Goal: Transaction & Acquisition: Purchase product/service

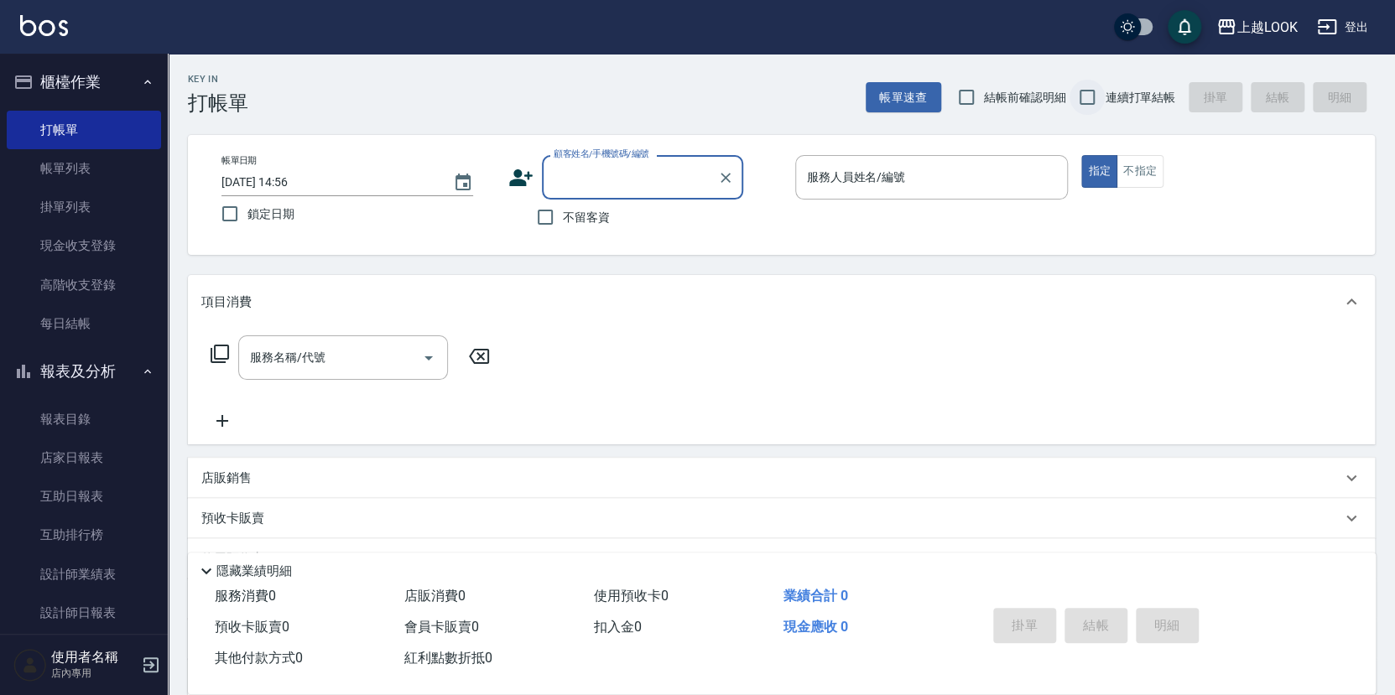
click at [1088, 99] on input "連續打單結帳" at bounding box center [1086, 97] width 35 height 35
checkbox input "true"
click at [542, 217] on input "不留客資" at bounding box center [544, 217] width 35 height 35
checkbox input "true"
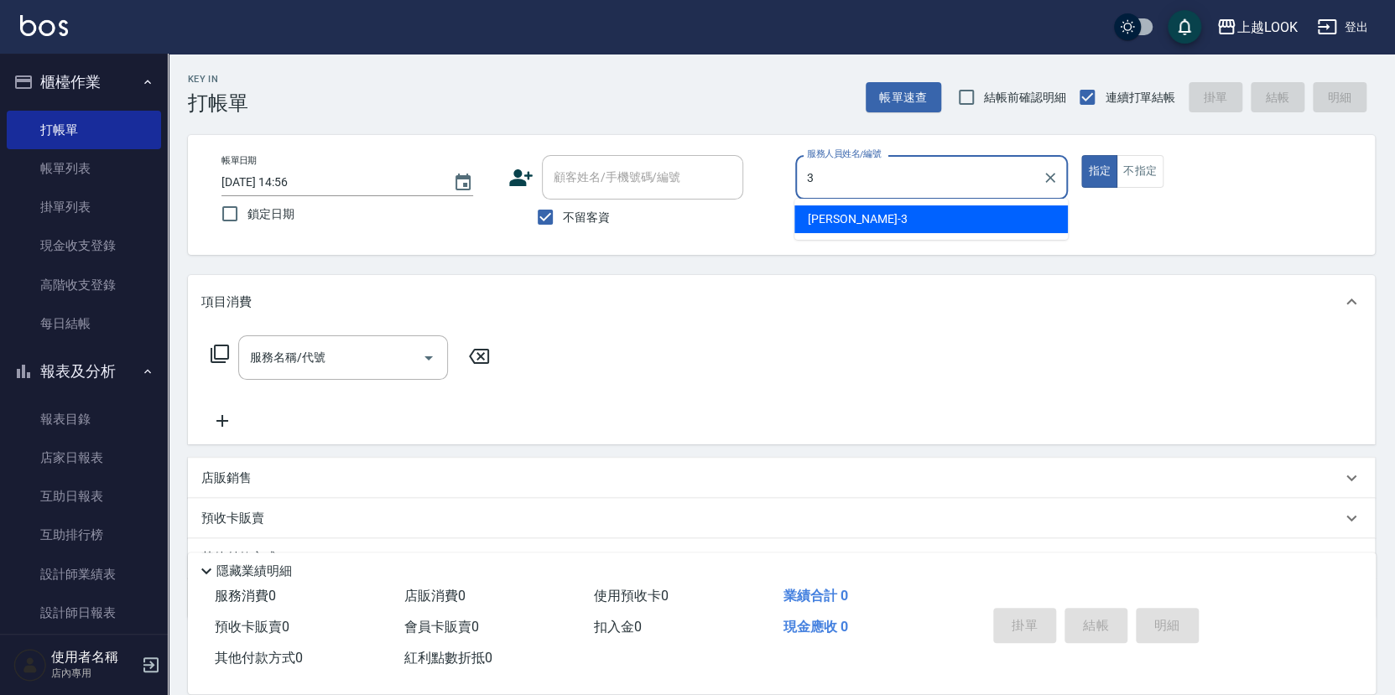
type input "[PERSON_NAME]-3"
type button "true"
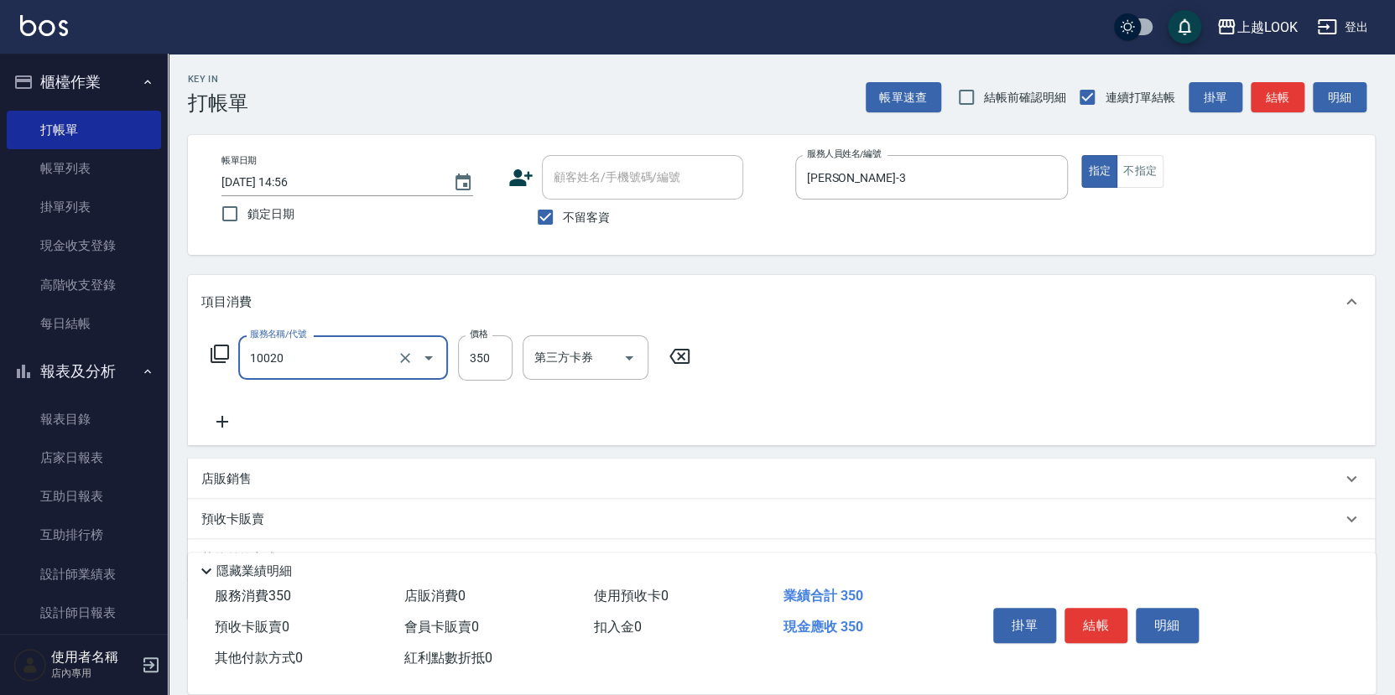
type input "淨化350洗(10020)"
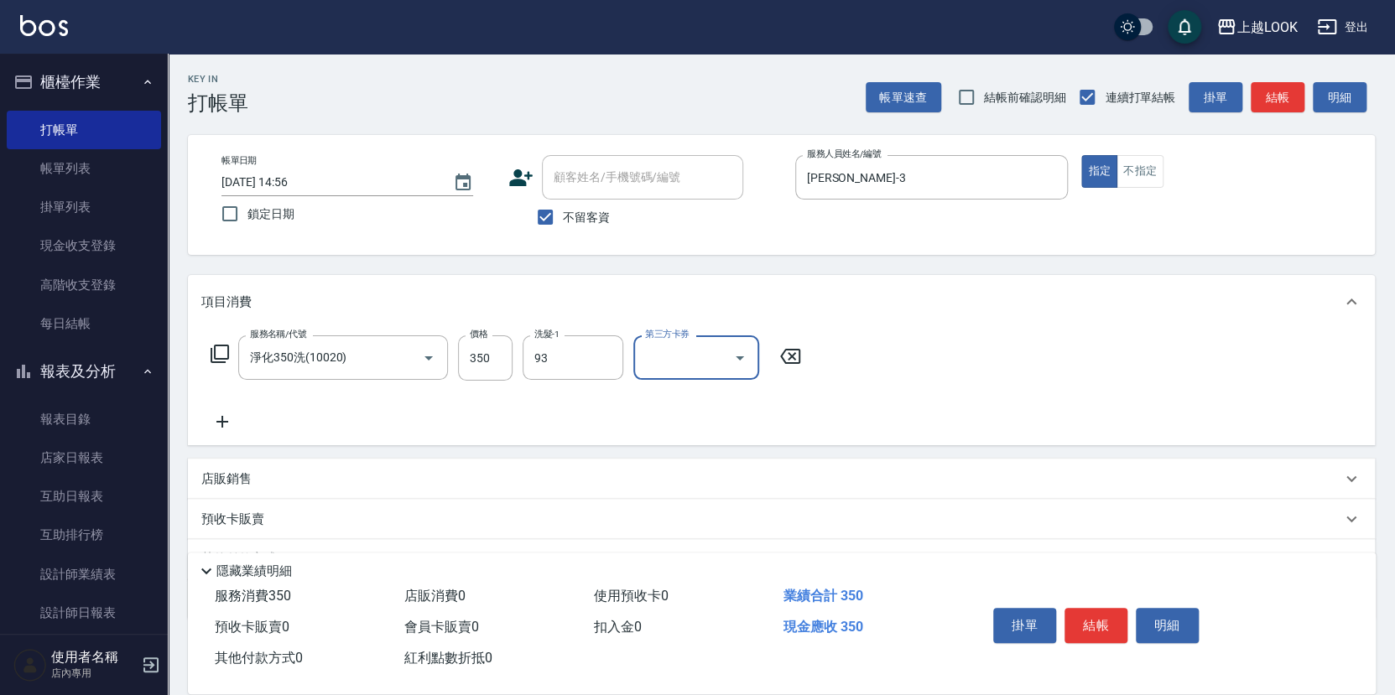
type input "[PERSON_NAME]-93"
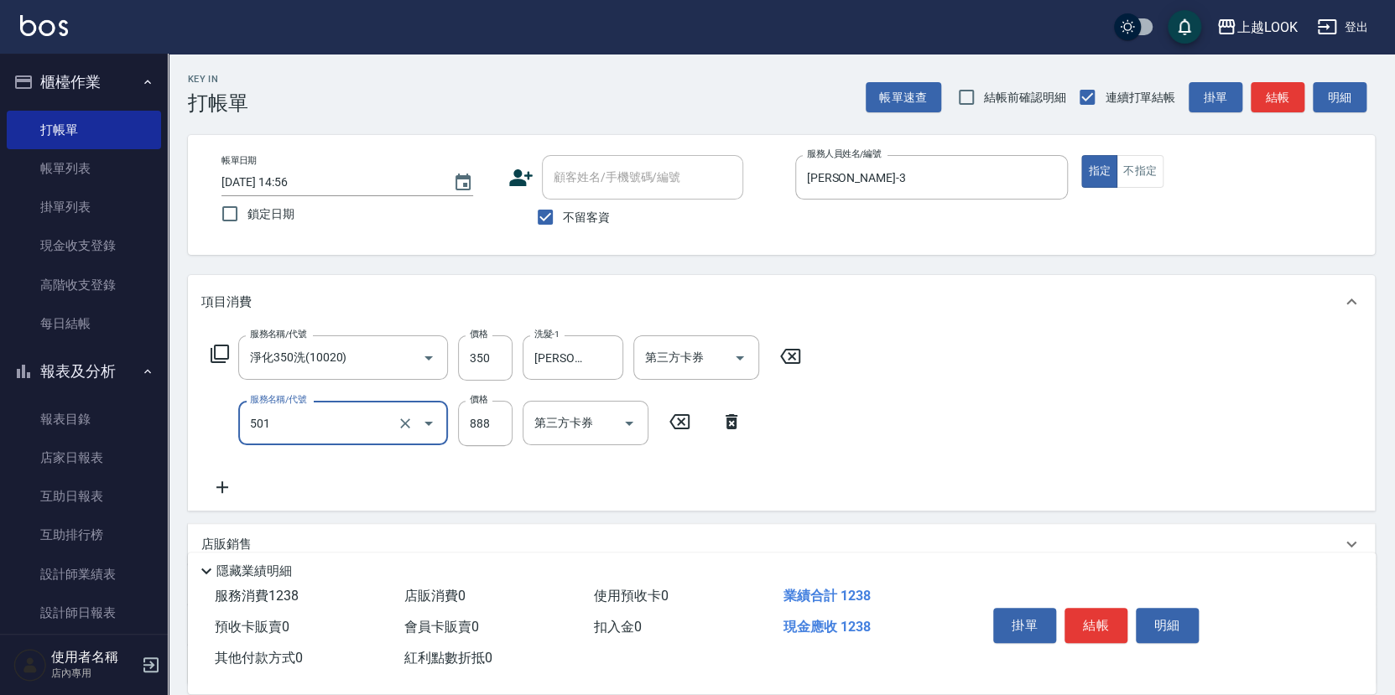
type input "一般染髮(改金額)(501)"
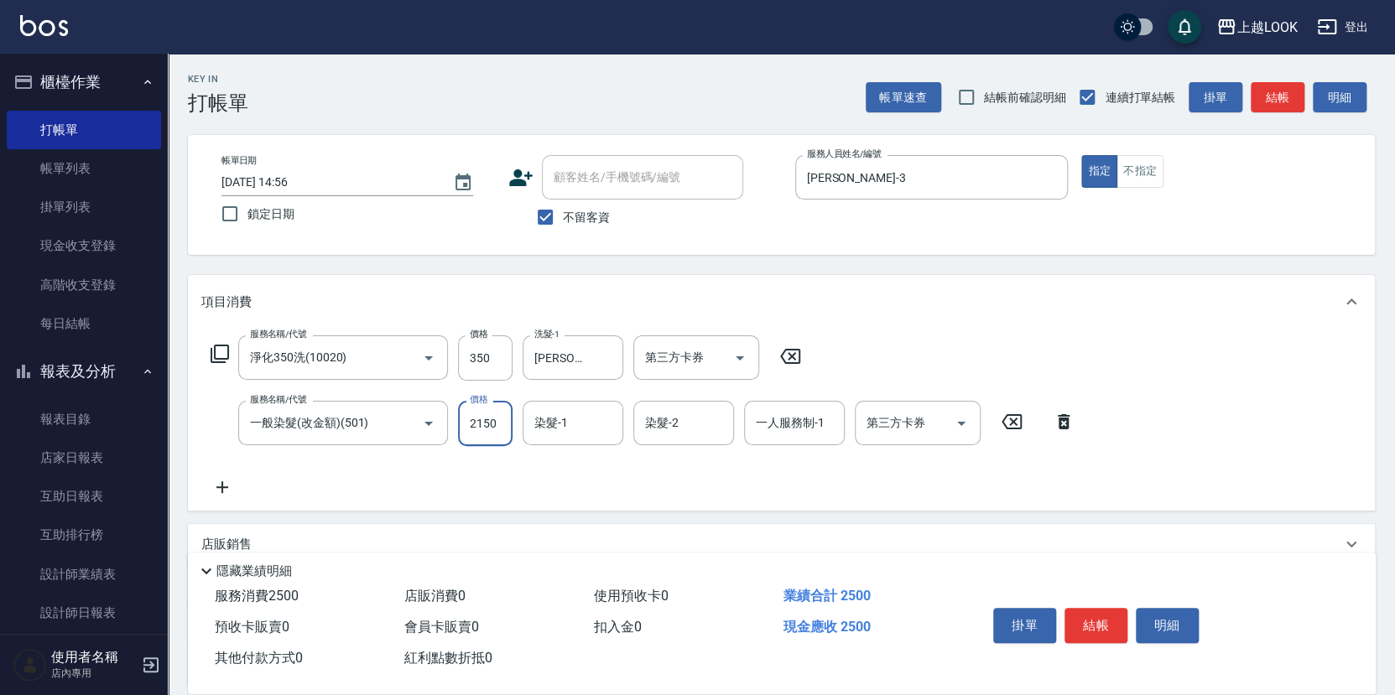
type input "2150"
click at [215, 348] on icon at bounding box center [220, 354] width 20 height 20
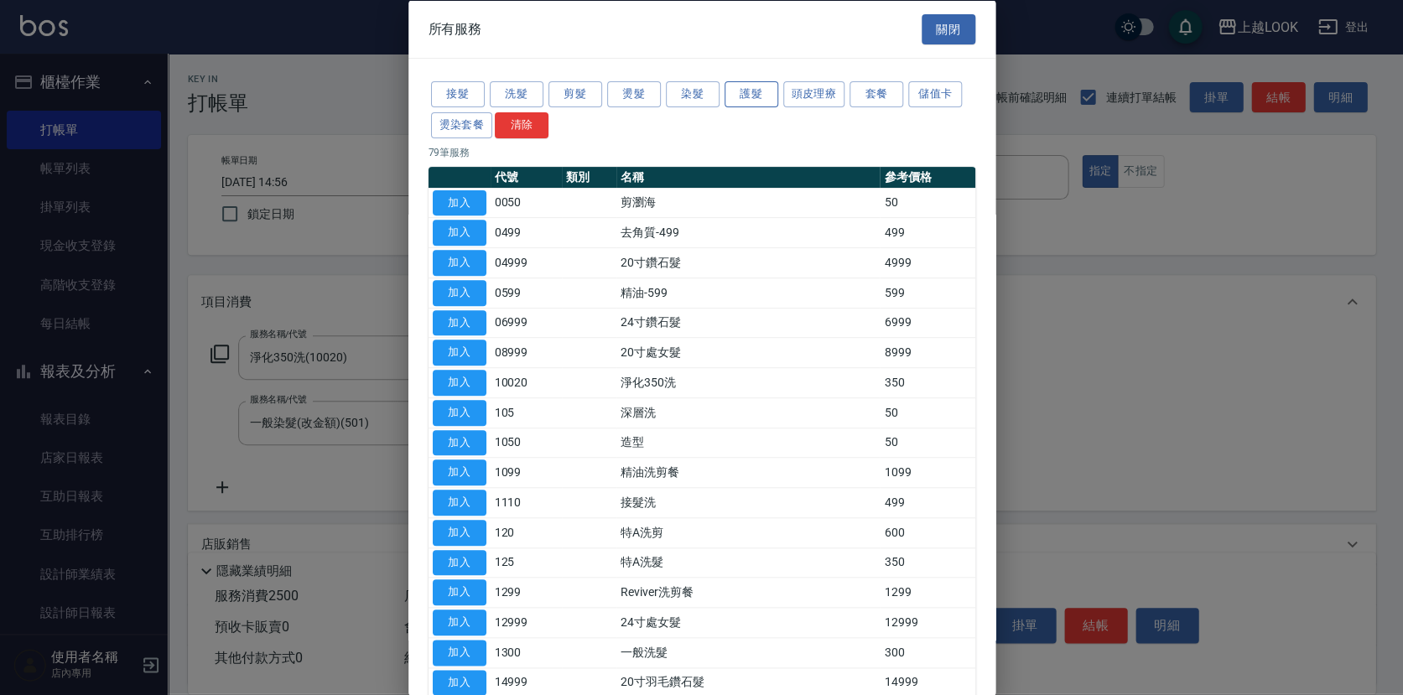
click at [749, 84] on button "護髮" at bounding box center [752, 94] width 54 height 26
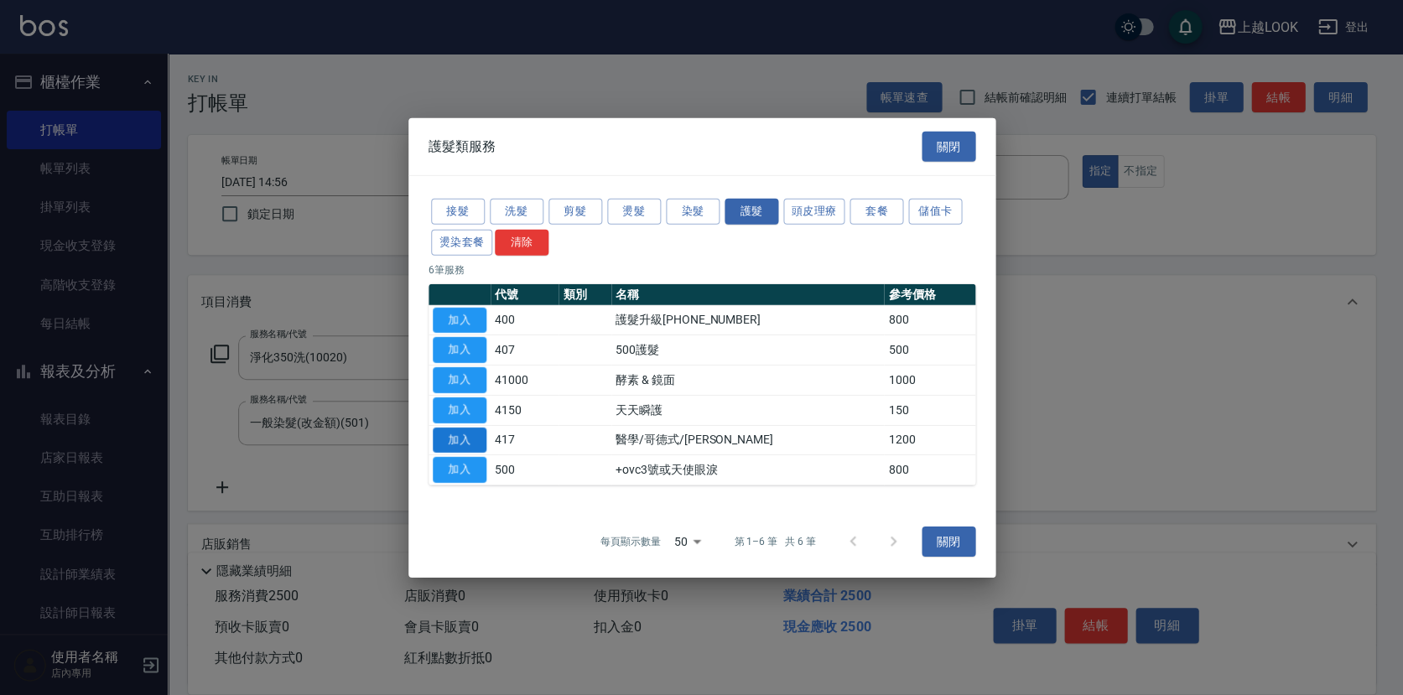
click at [465, 438] on button "加入" at bounding box center [460, 440] width 54 height 26
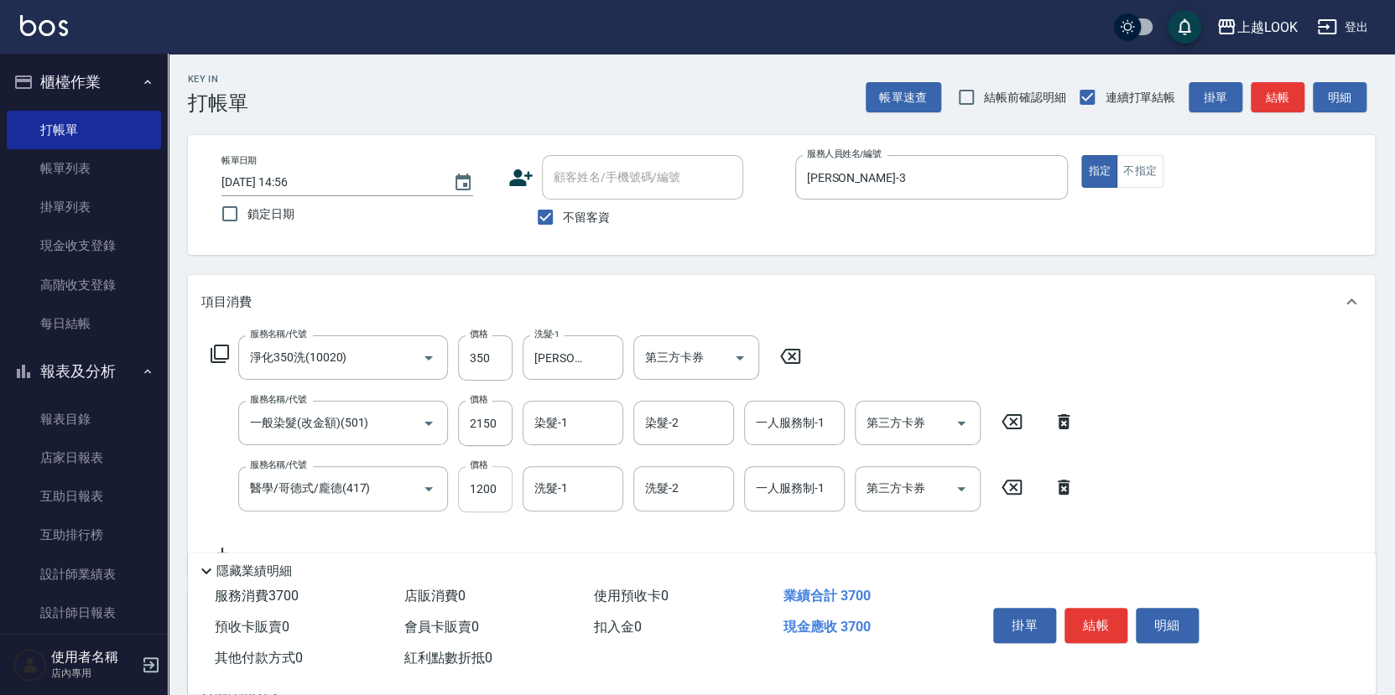
click at [483, 488] on input "1200" at bounding box center [485, 488] width 55 height 45
type input "1500"
type input "[PERSON_NAME]-93"
type input "[PERSON_NAME]-3"
click at [1095, 618] on button "結帳" at bounding box center [1095, 625] width 63 height 35
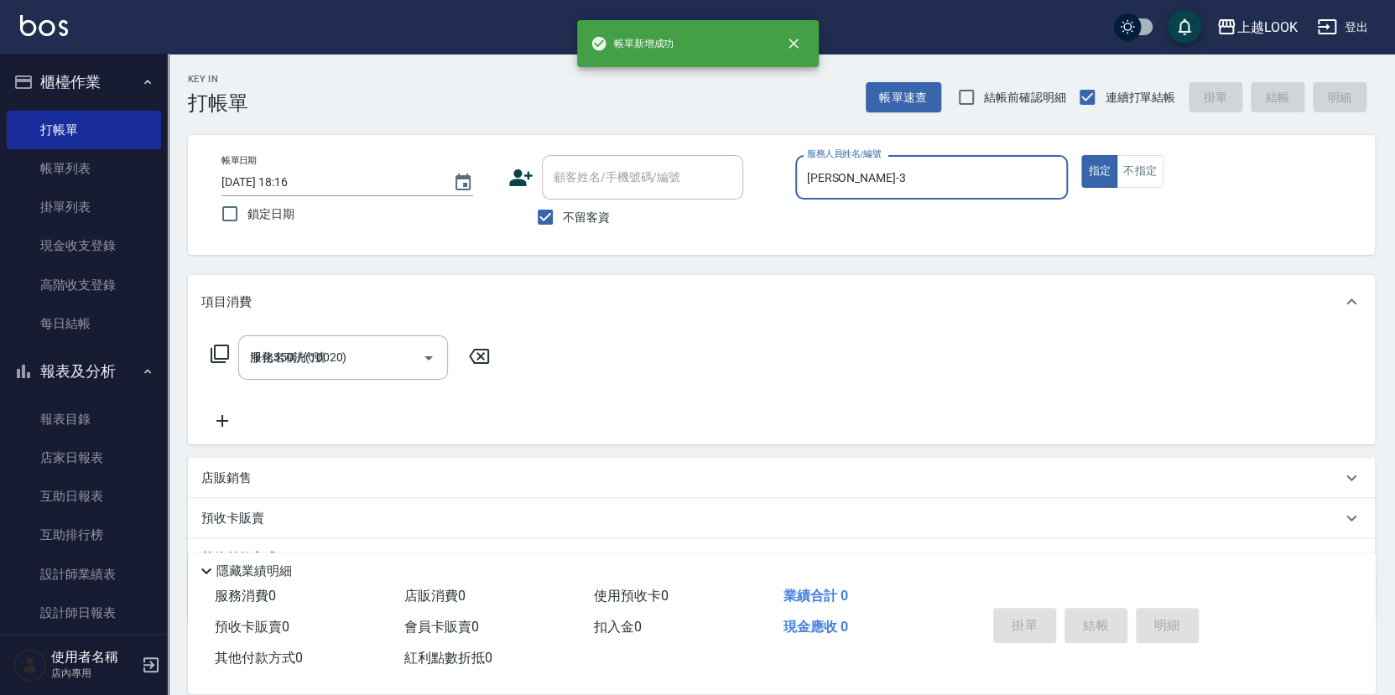
type input "[DATE] 18:16"
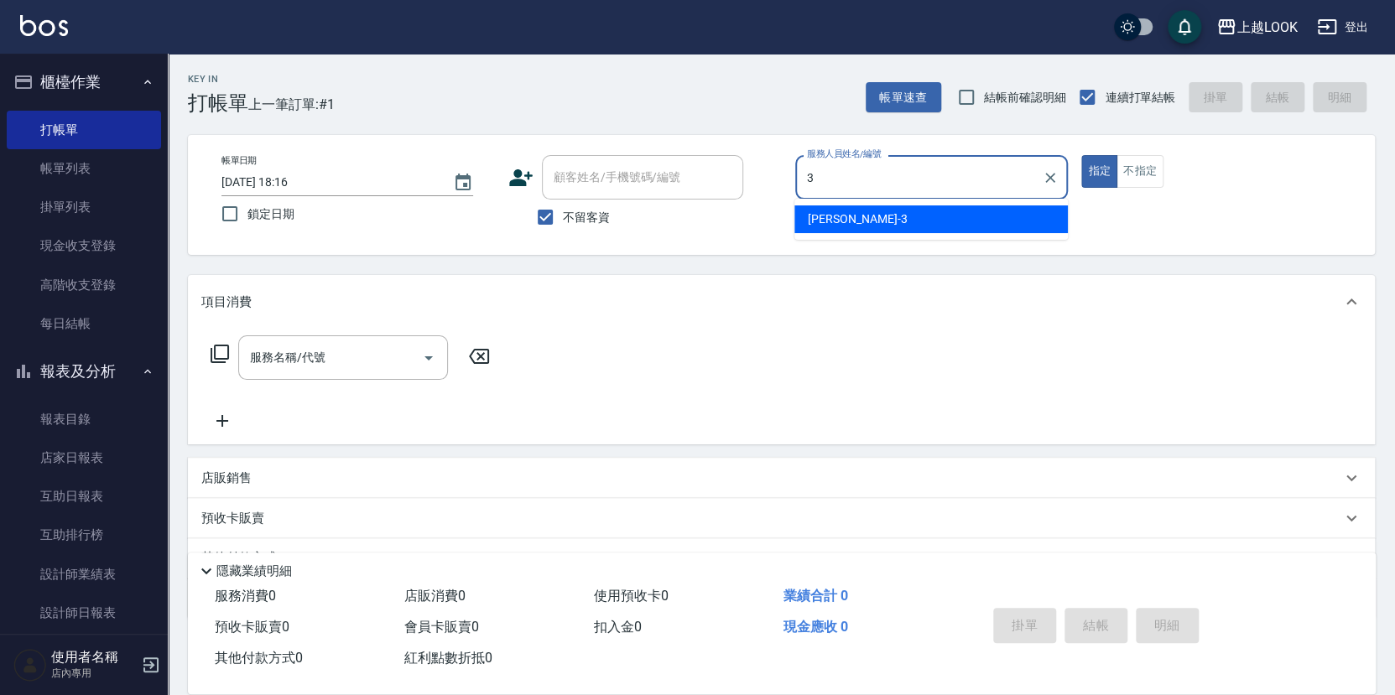
type input "[PERSON_NAME]-3"
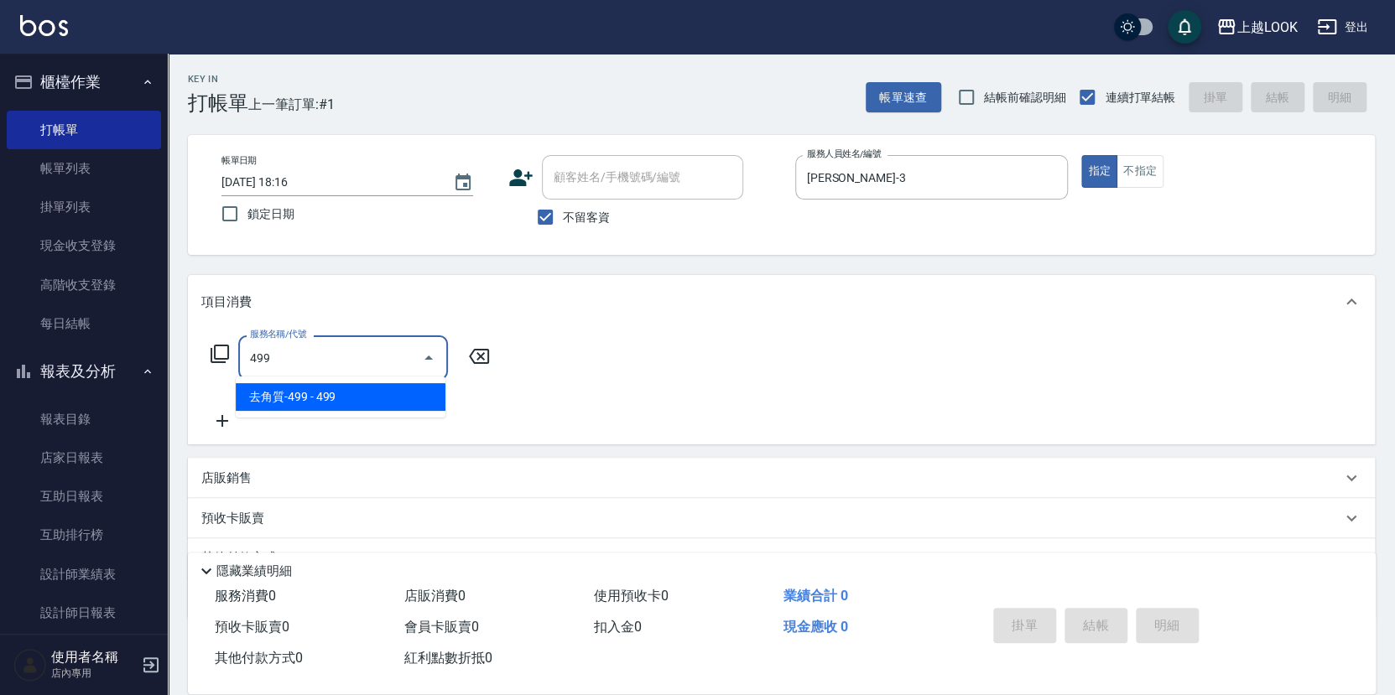
type input "去角質-499(0499)"
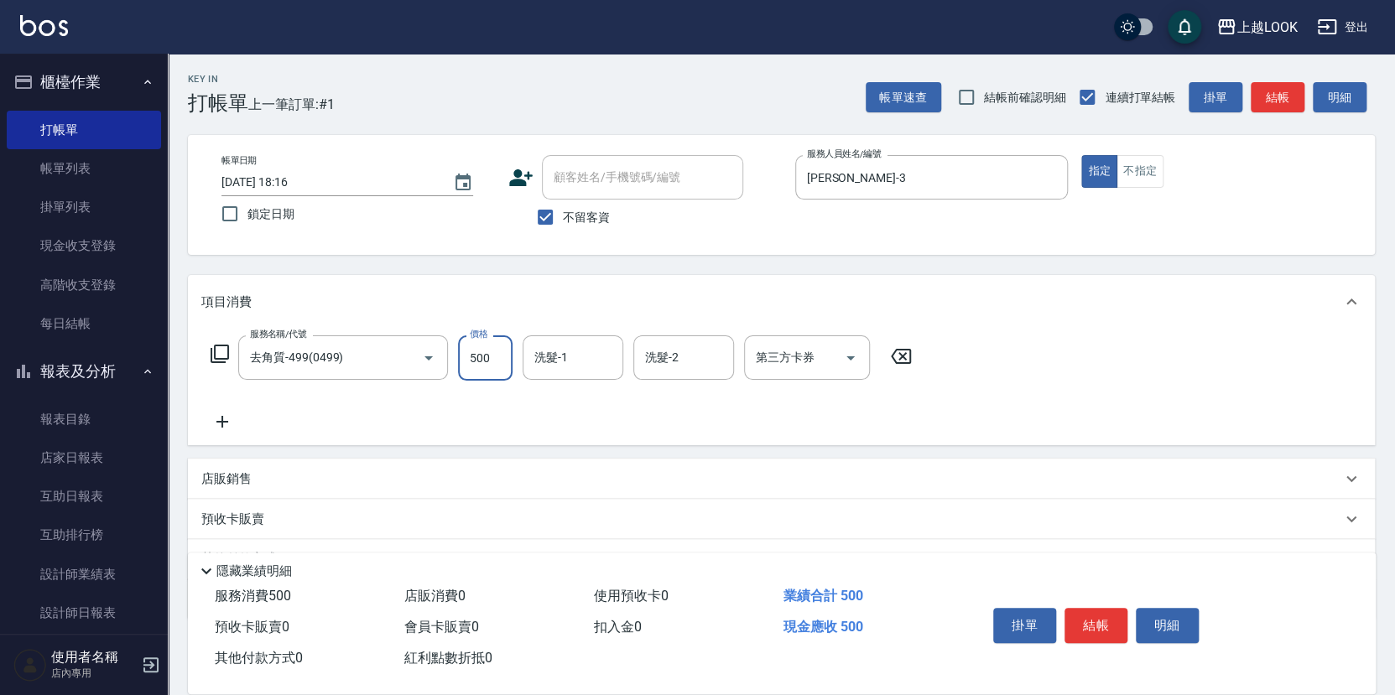
type input "500"
click at [1097, 611] on button "結帳" at bounding box center [1095, 625] width 63 height 35
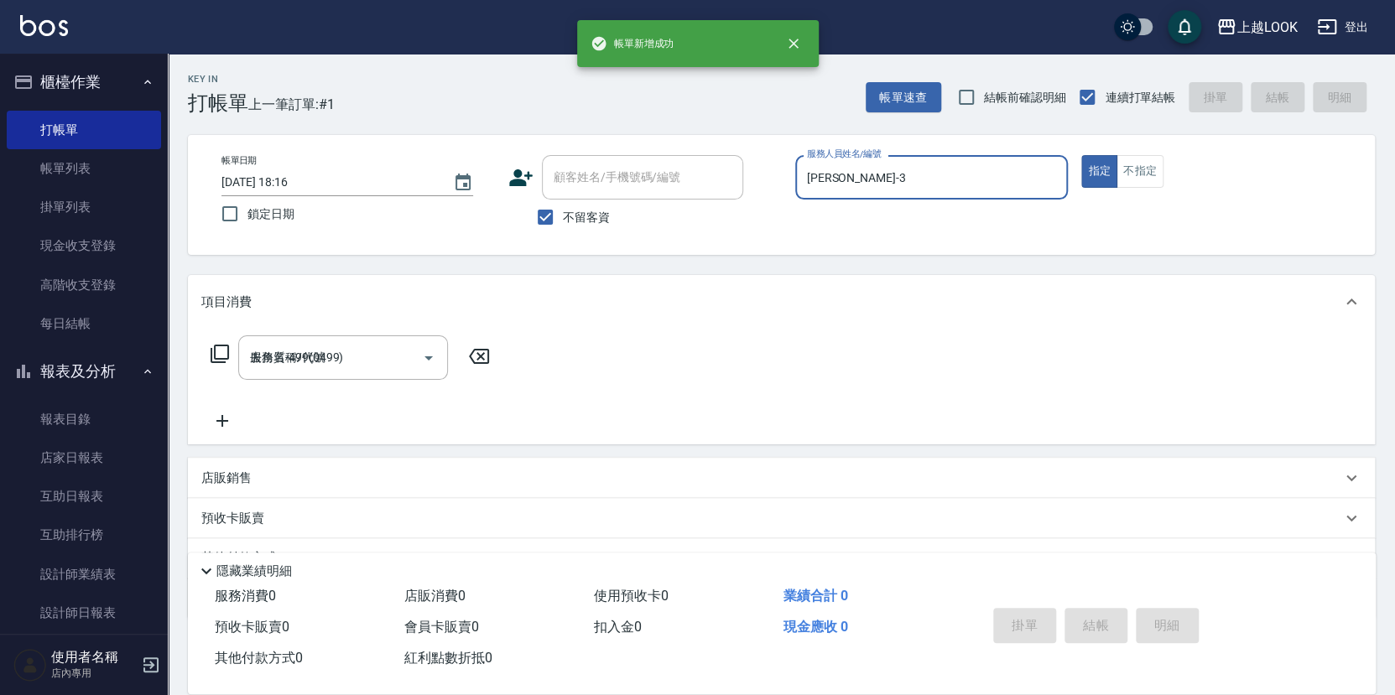
type input "[DATE] 18:17"
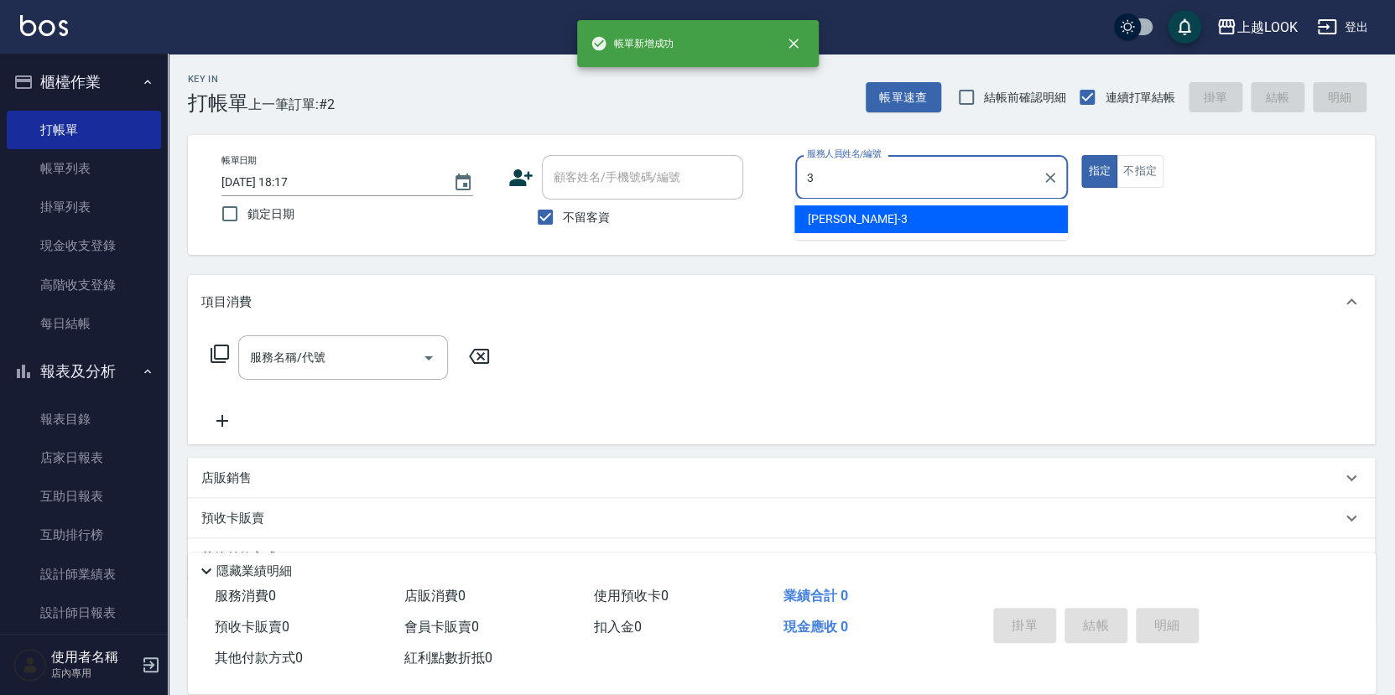
type input "[PERSON_NAME]-3"
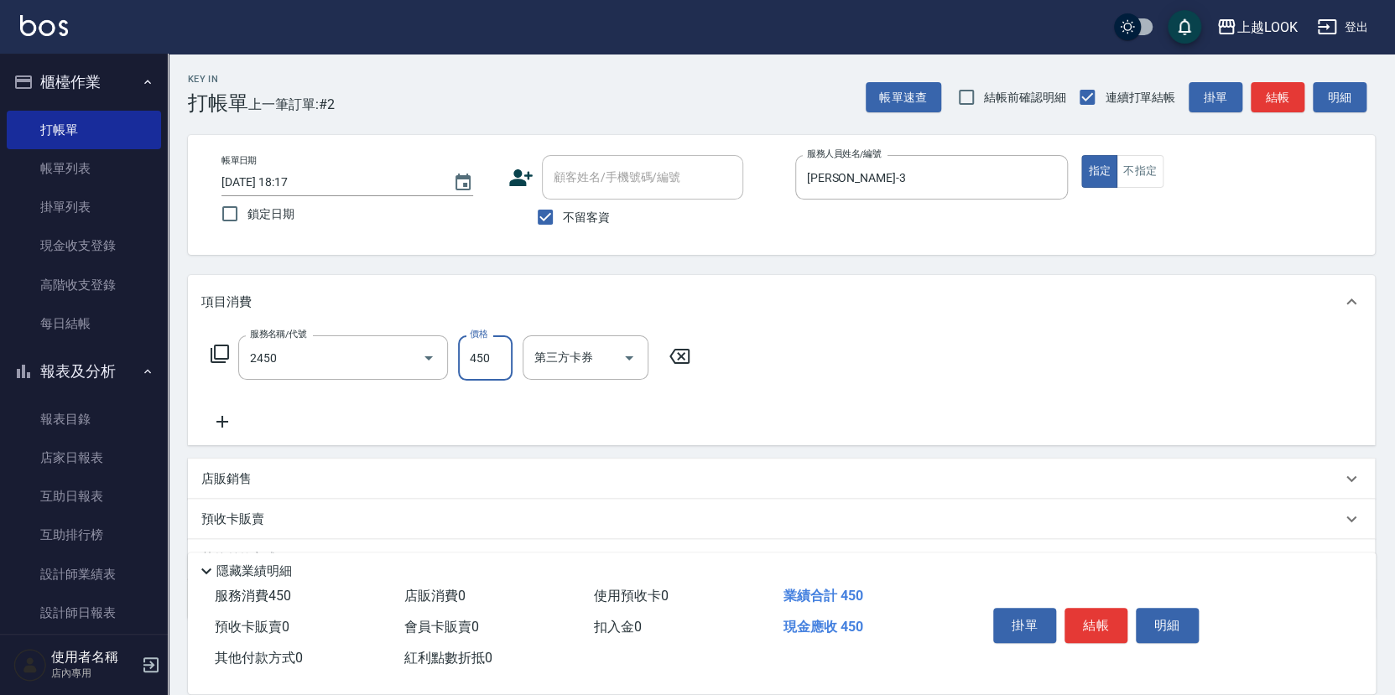
type input "C剪髮套餐(2450)"
click at [1114, 619] on button "結帳" at bounding box center [1095, 625] width 63 height 35
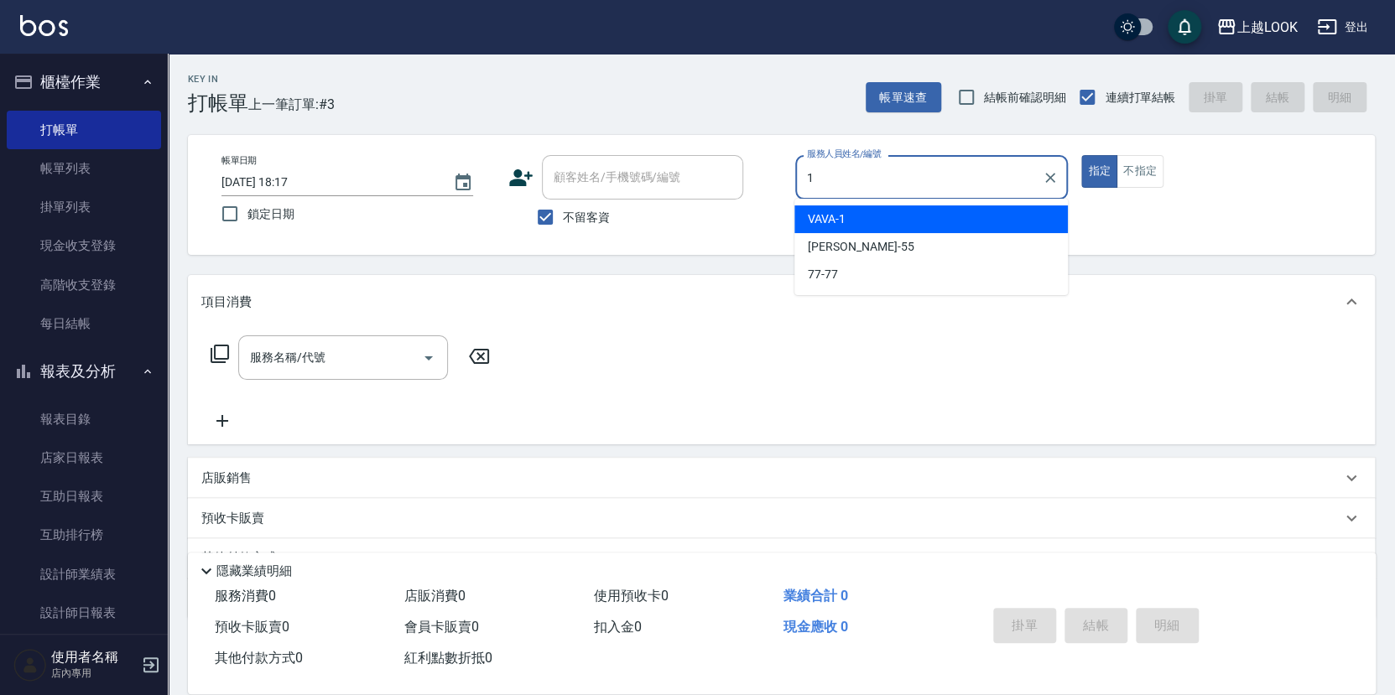
type input "VAVA-1"
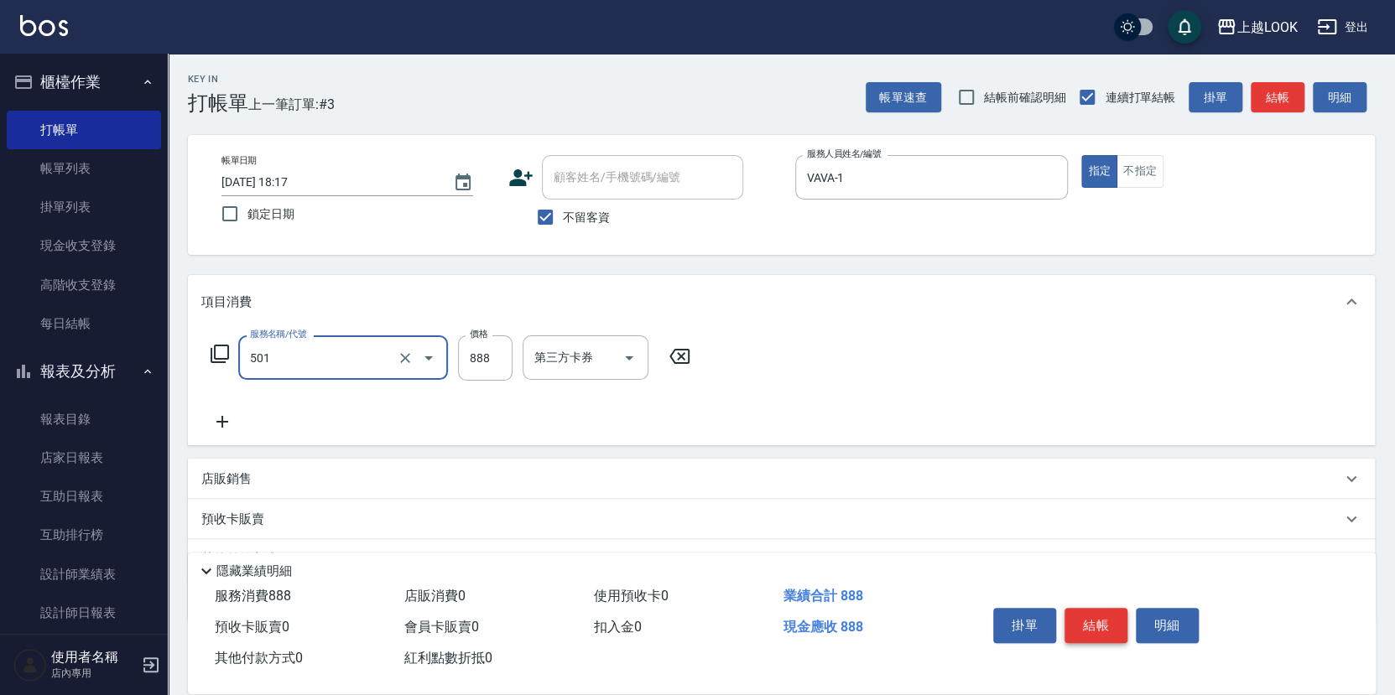
type input "一般染髮(改金額)(501)"
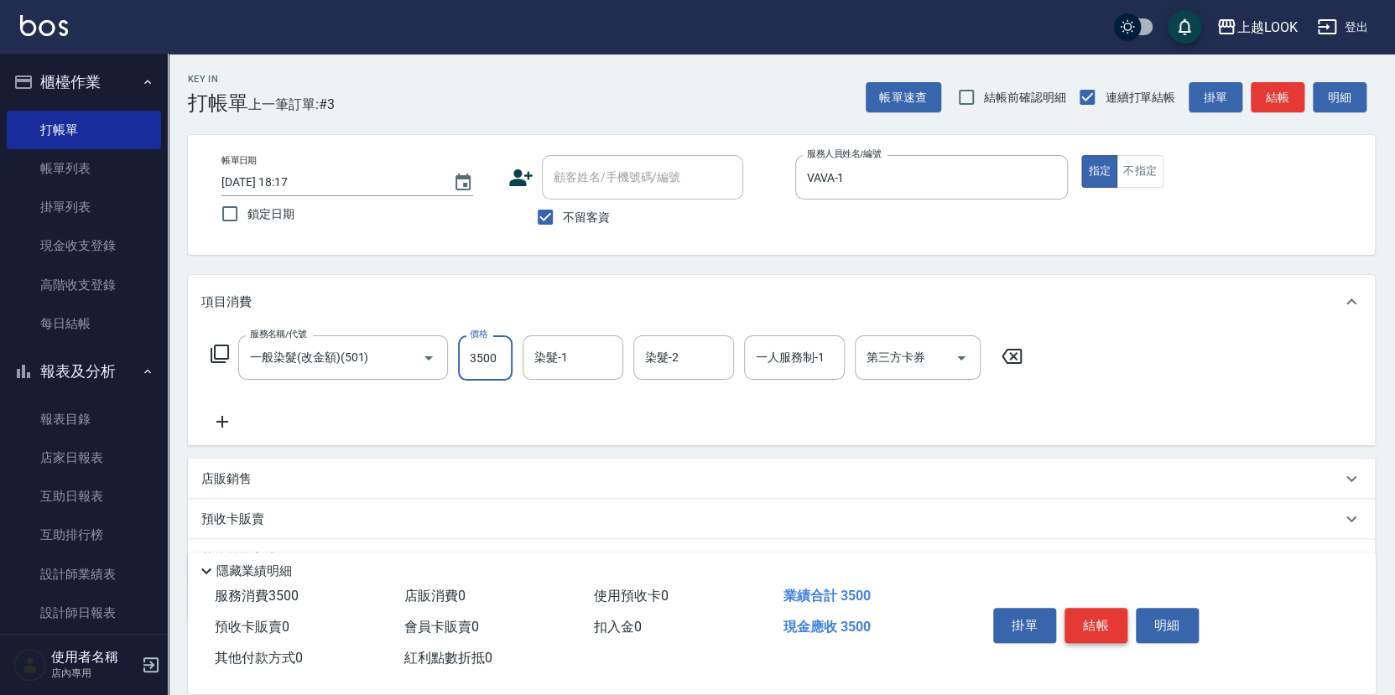
type input "3500"
click at [1103, 621] on button "結帳" at bounding box center [1095, 625] width 63 height 35
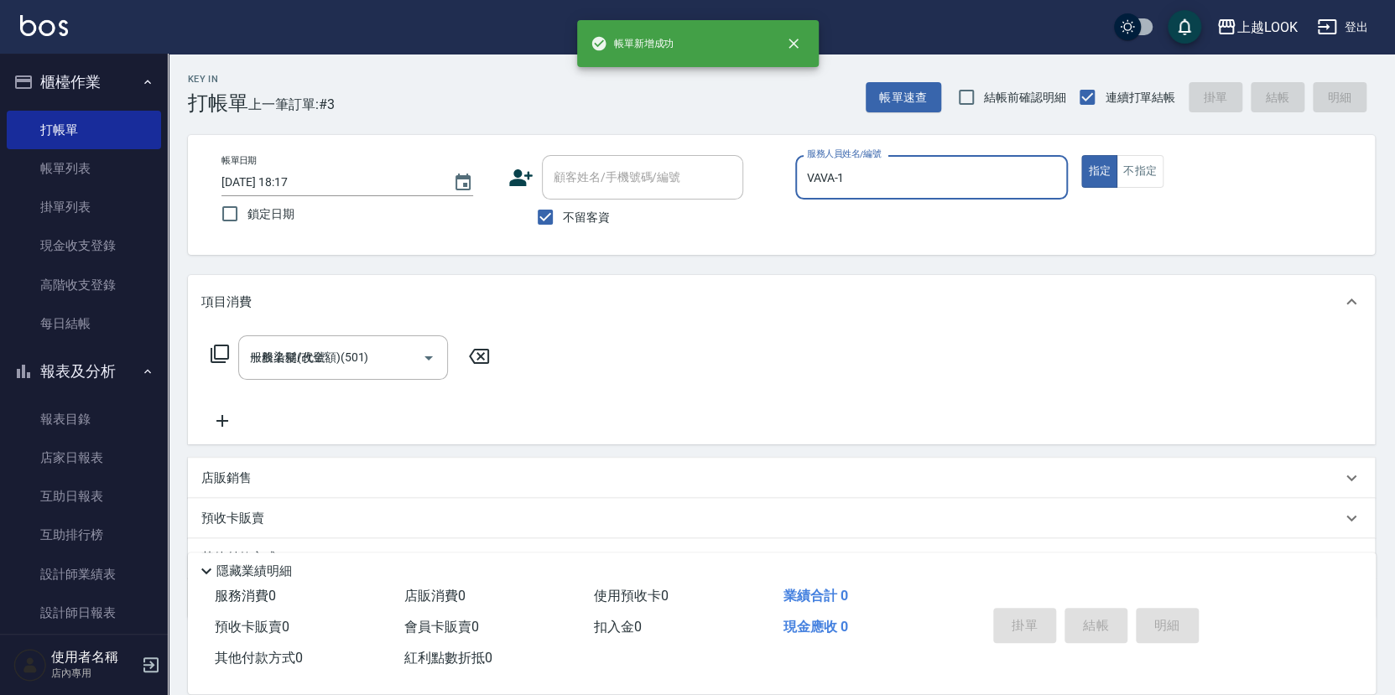
type input "[DATE] 18:18"
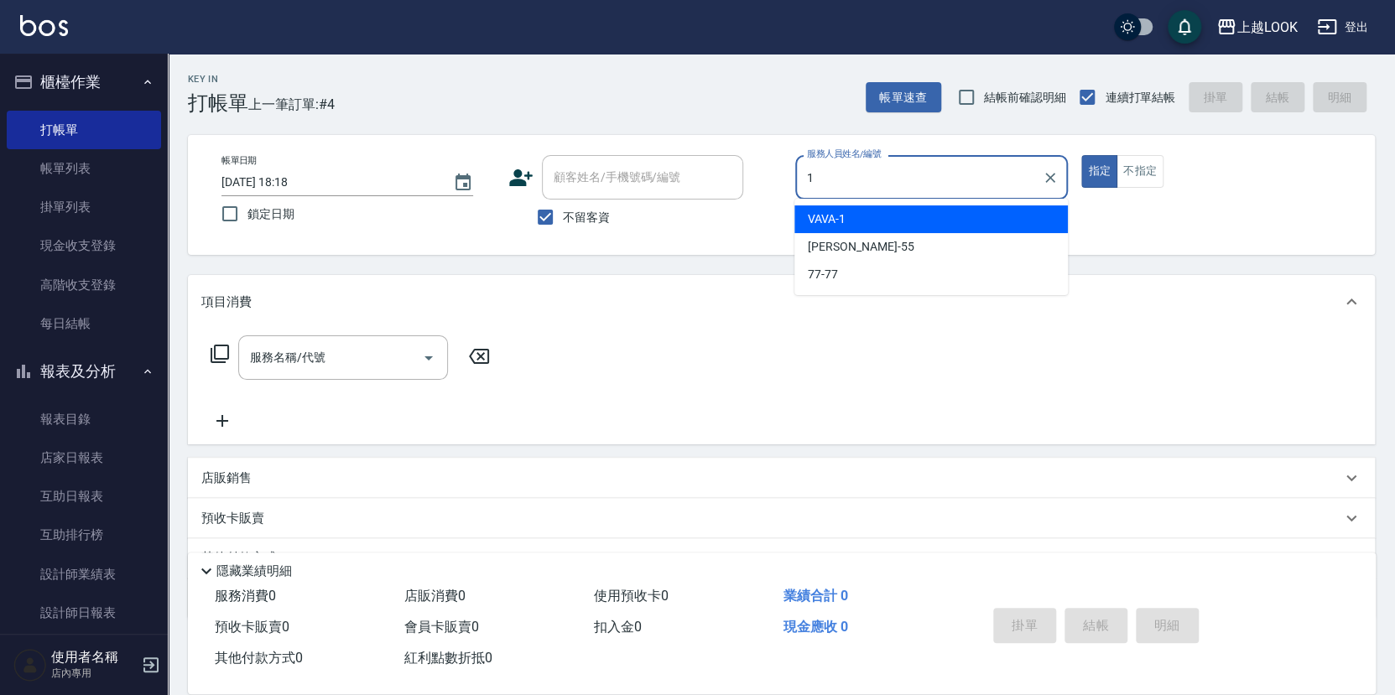
type input "VAVA-1"
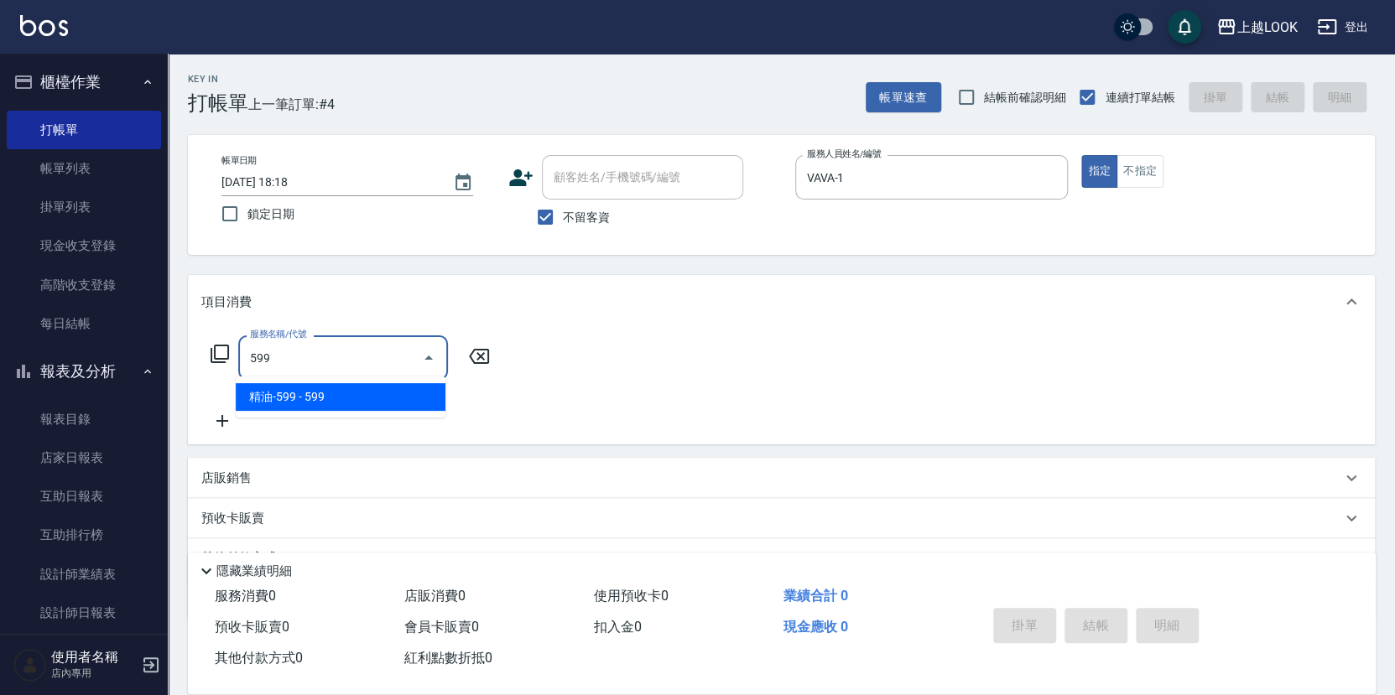
type input "精油-599(0599)"
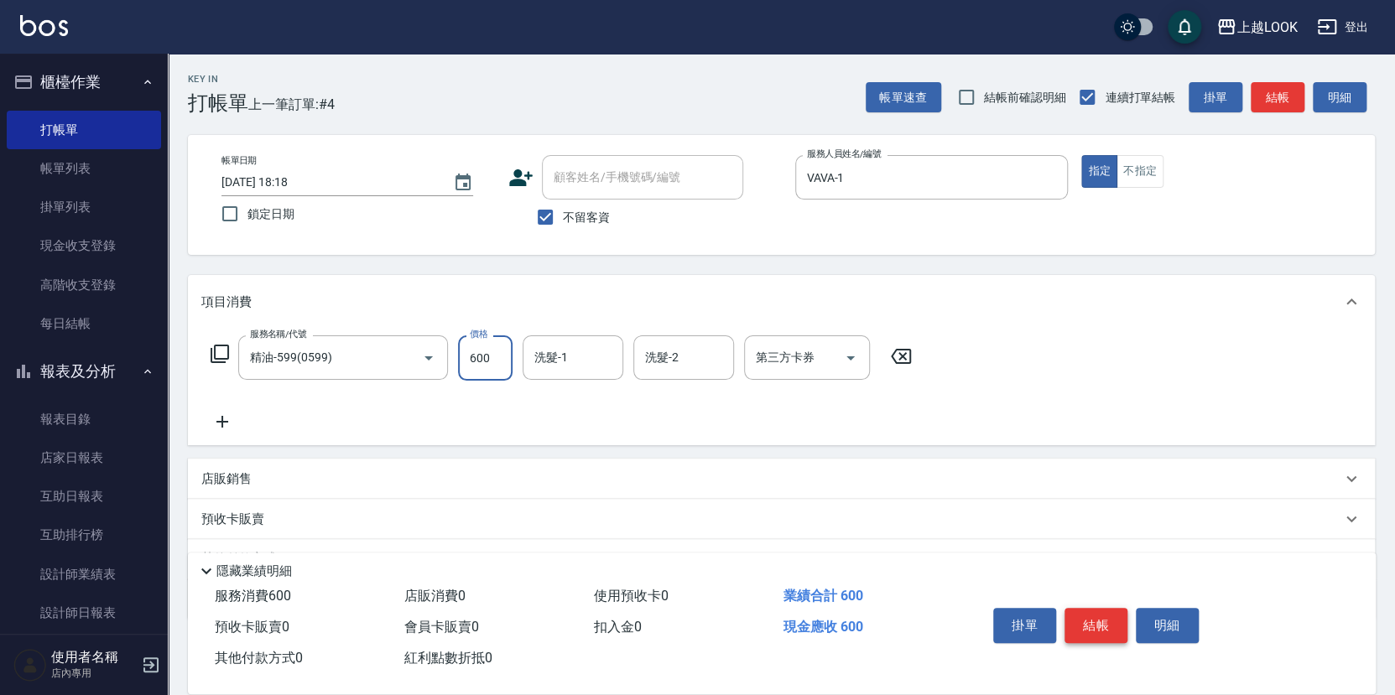
type input "600"
type input "[PERSON_NAME]-93"
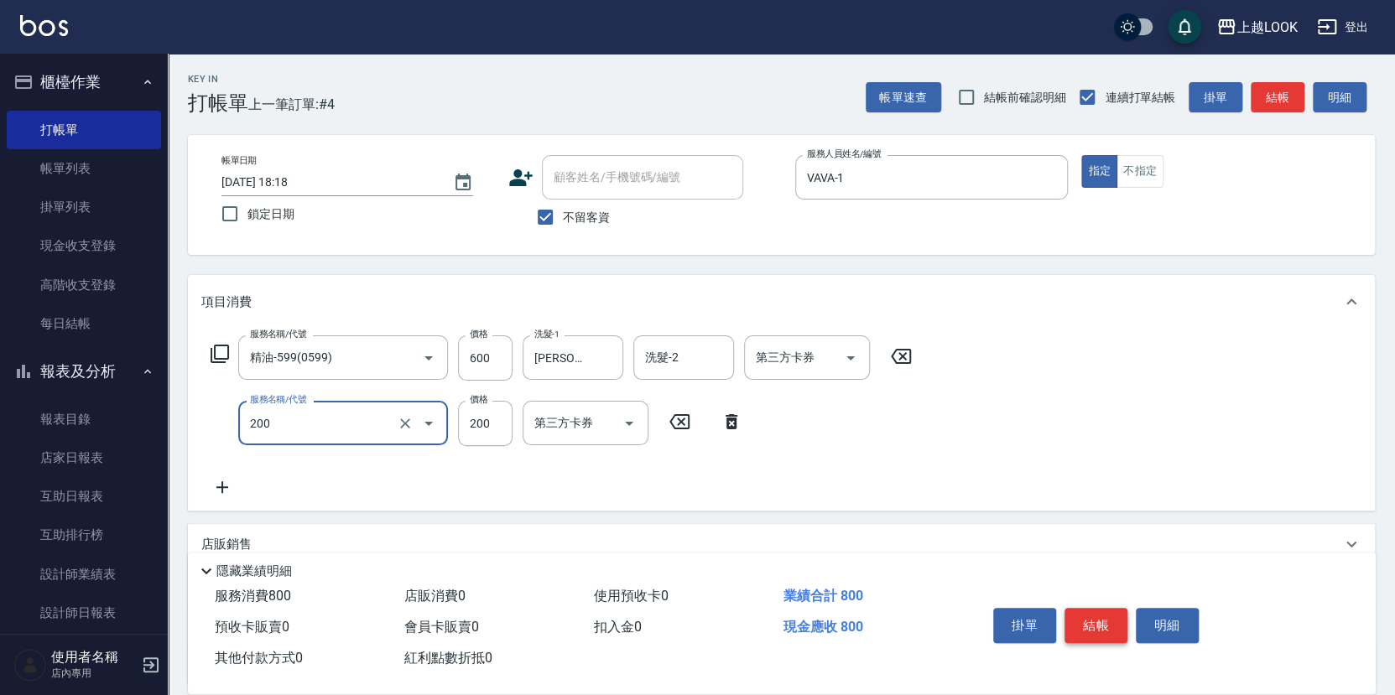
type input "剪髮(200)"
type input "250"
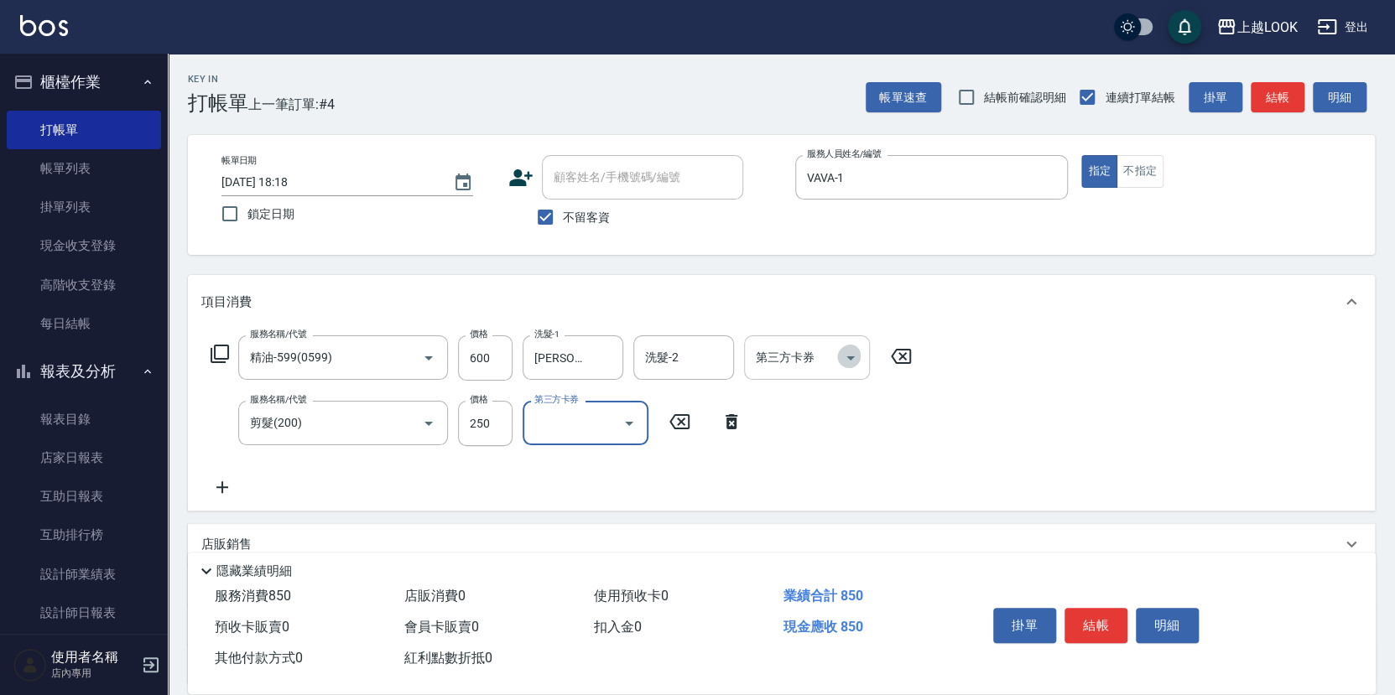
click at [850, 352] on icon "Open" at bounding box center [850, 358] width 20 height 20
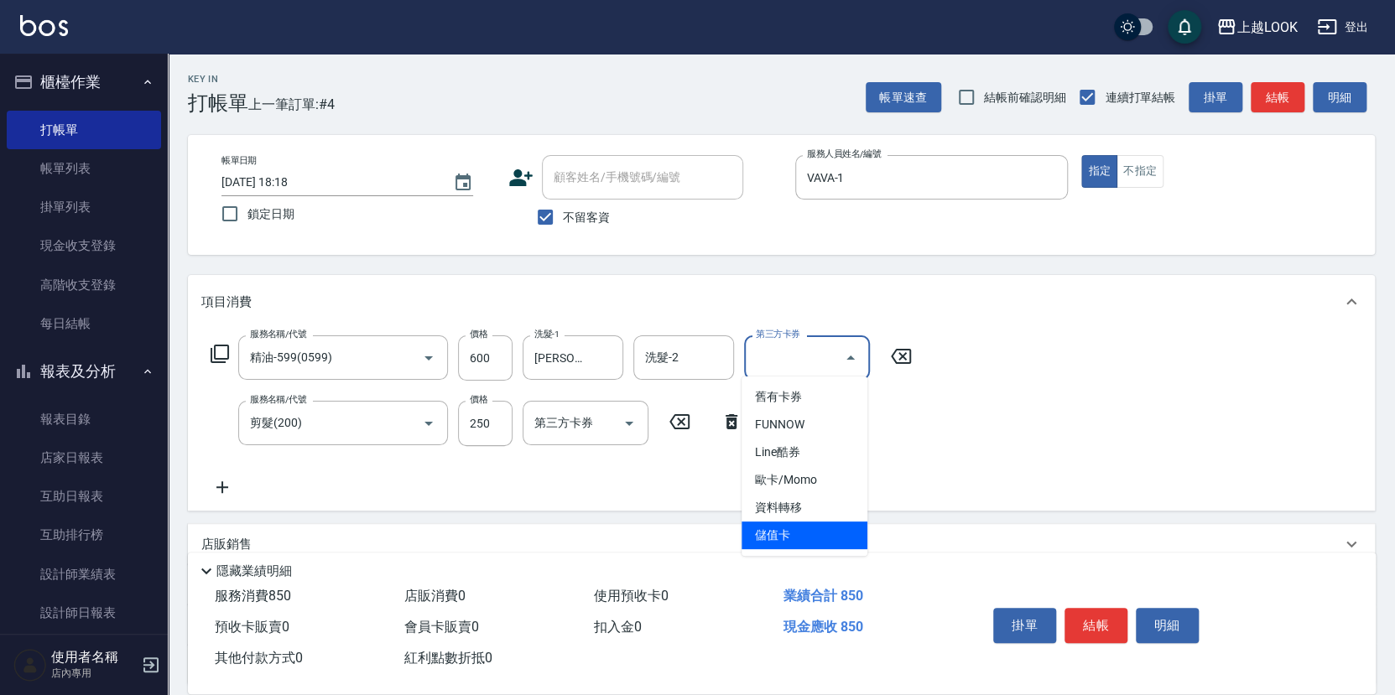
click at [820, 537] on span "儲值卡" at bounding box center [804, 536] width 126 height 28
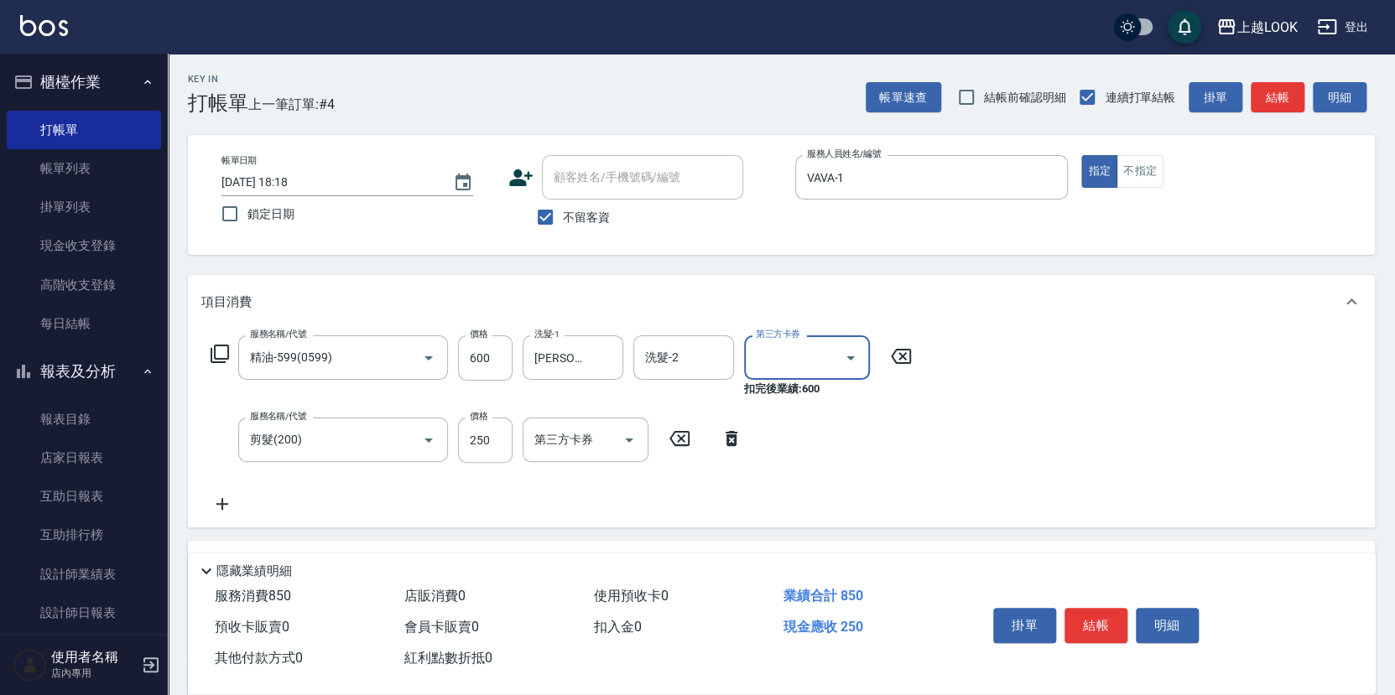
type input "儲值卡"
click at [632, 439] on icon "Open" at bounding box center [629, 441] width 8 height 4
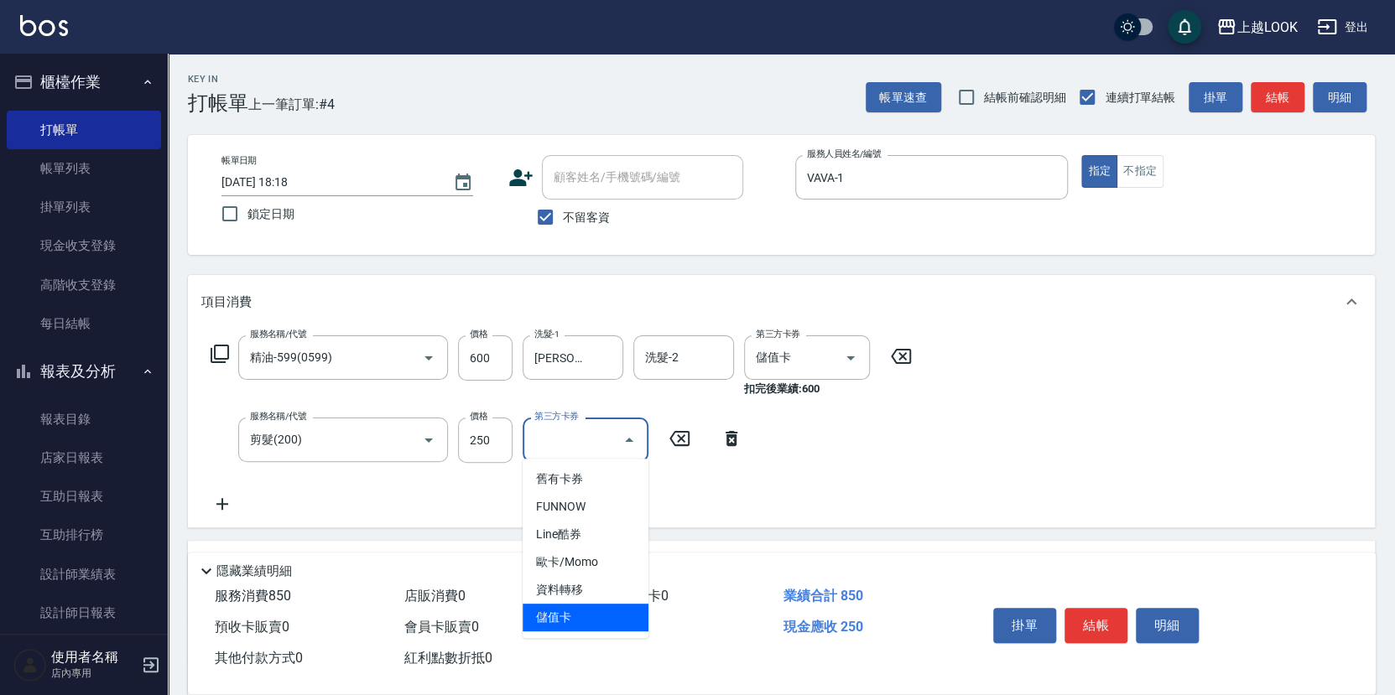
click at [616, 615] on span "儲值卡" at bounding box center [585, 618] width 126 height 28
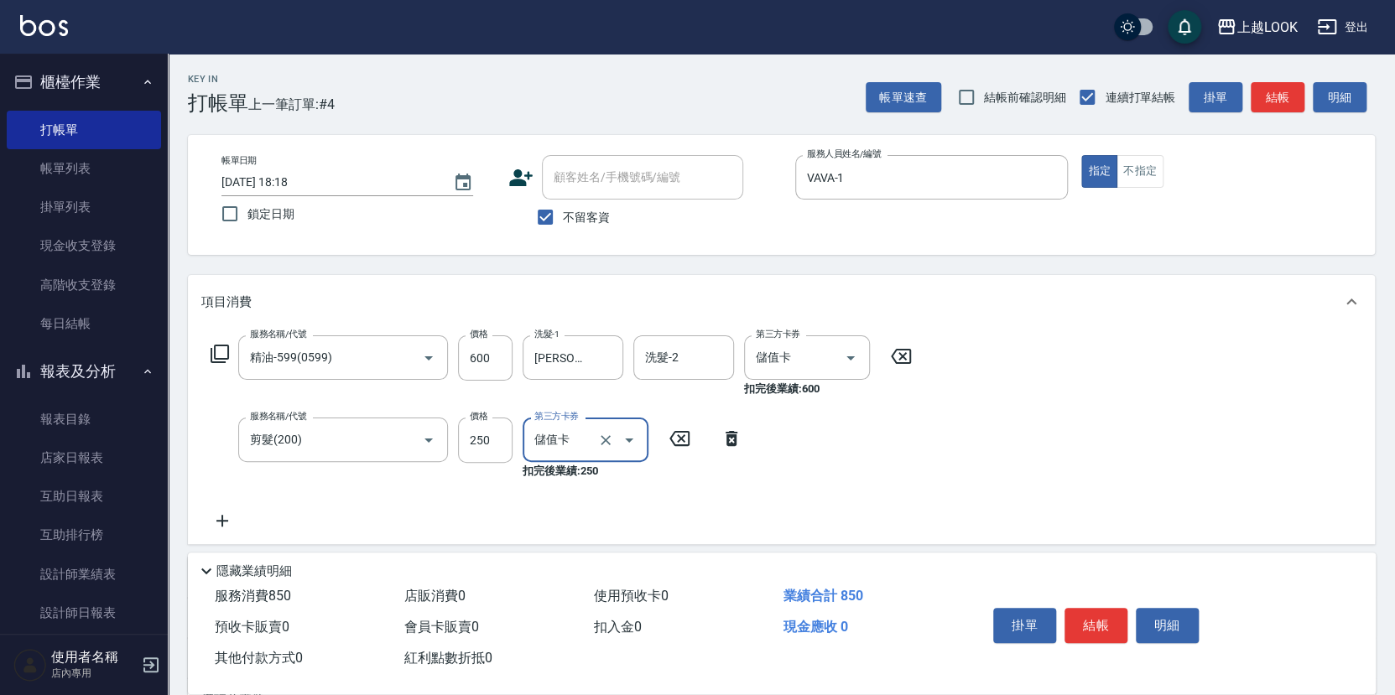
type input "儲值卡"
click at [1101, 616] on button "結帳" at bounding box center [1095, 625] width 63 height 35
